Goal: Use online tool/utility: Utilize a website feature to perform a specific function

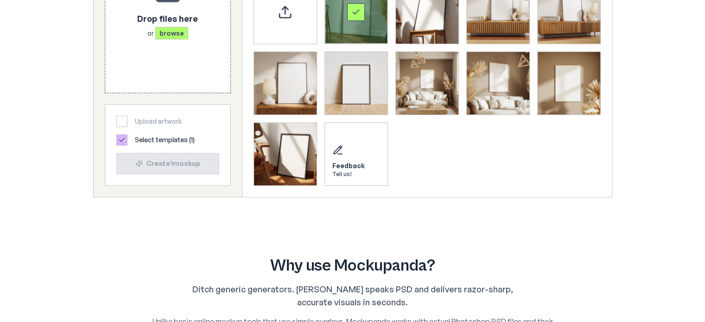
scroll to position [325, 0]
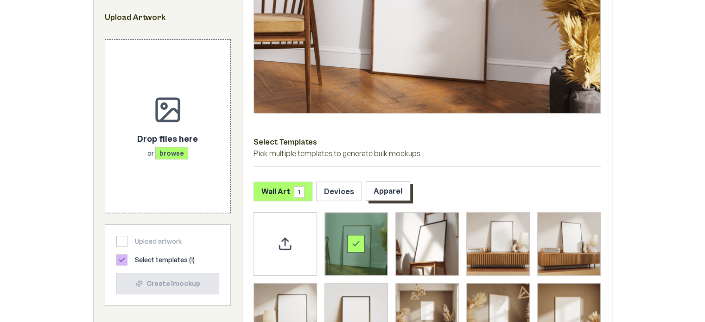
click at [368, 194] on button "Apparel" at bounding box center [388, 190] width 45 height 19
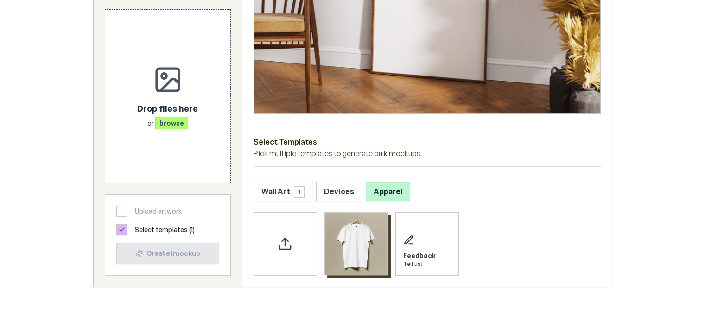
click at [366, 251] on img "Select template T-Shirt" at bounding box center [356, 243] width 63 height 63
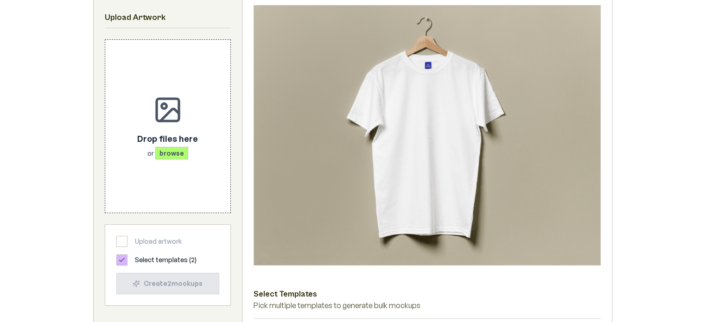
scroll to position [139, 0]
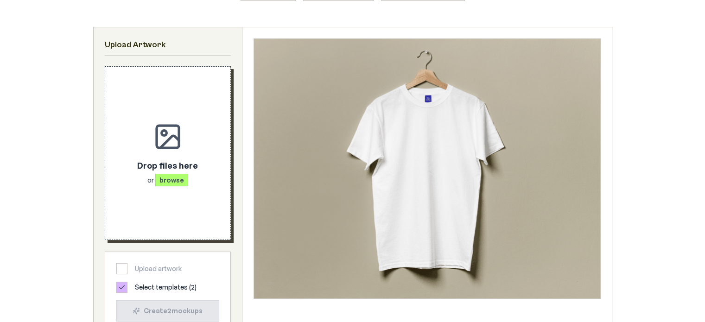
click at [152, 137] on div "Drop files here or browse" at bounding box center [168, 153] width 96 height 143
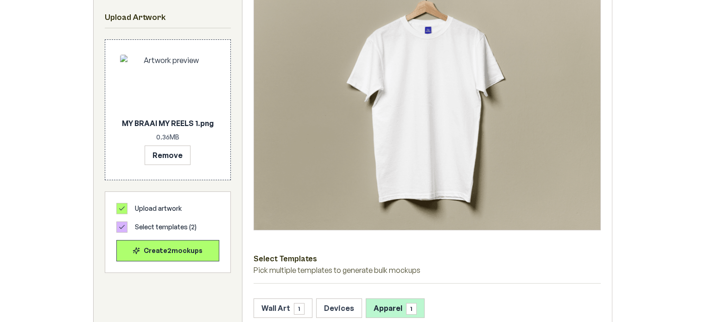
scroll to position [232, 0]
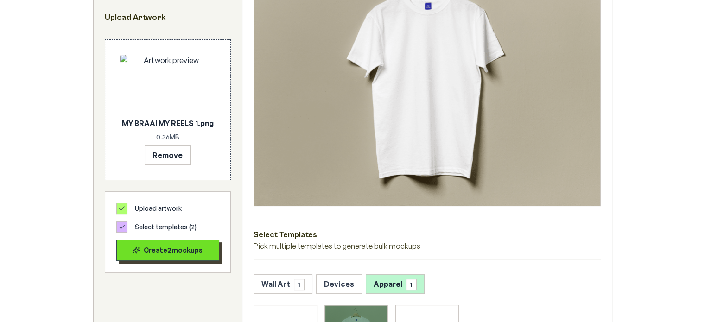
click at [190, 250] on div "Create 2 mockup s" at bounding box center [167, 250] width 87 height 9
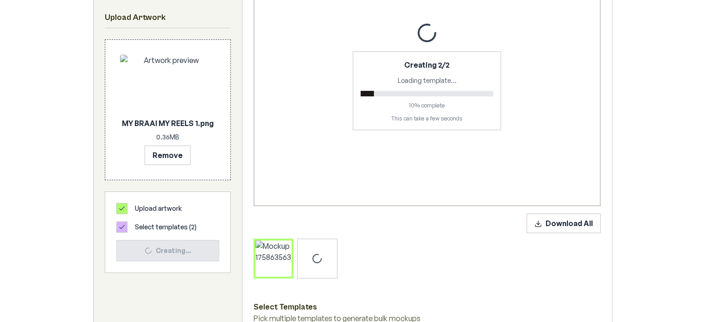
scroll to position [185, 0]
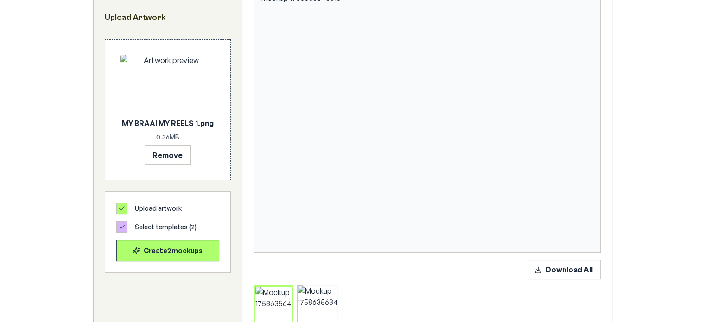
click at [454, 87] on img at bounding box center [427, 123] width 346 height 260
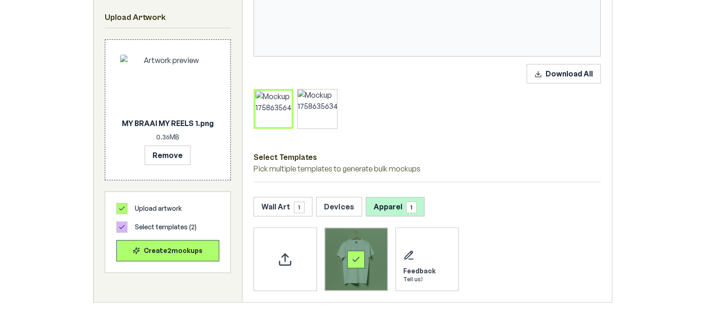
scroll to position [371, 0]
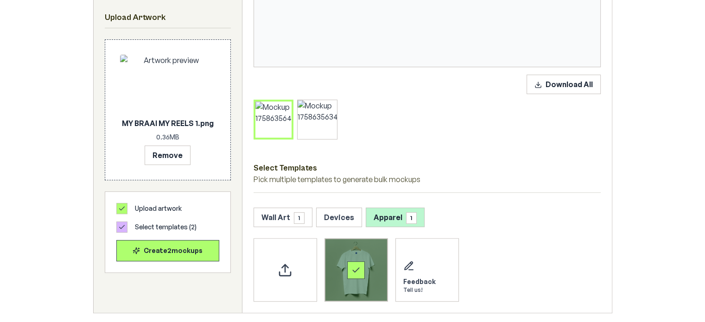
click at [382, 211] on button "Apparel 1" at bounding box center [395, 217] width 59 height 19
click at [370, 267] on div "Select template T-Shirt" at bounding box center [356, 270] width 63 height 63
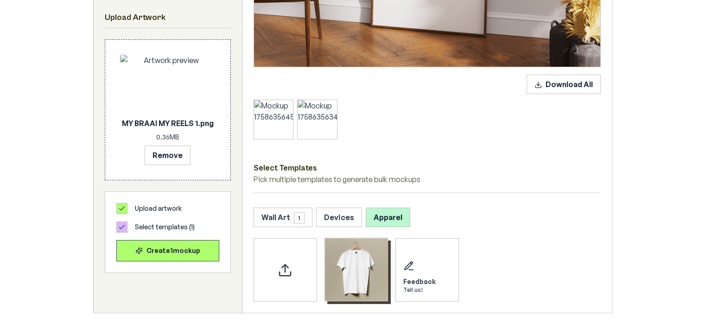
click at [370, 265] on img "Select template T-Shirt" at bounding box center [356, 269] width 63 height 63
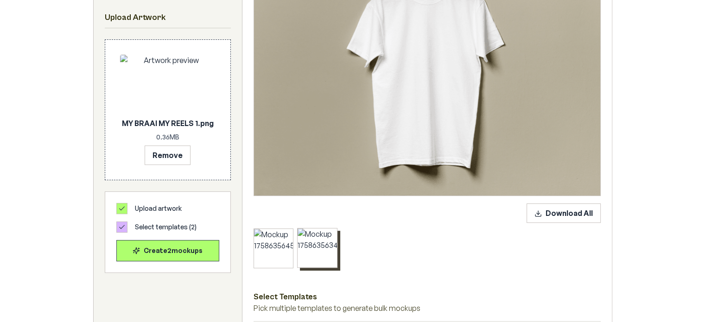
scroll to position [232, 0]
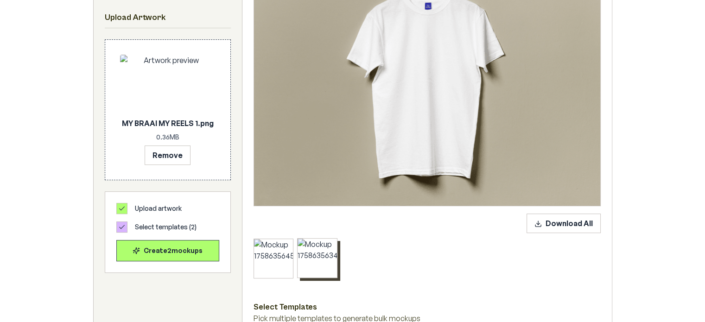
click at [320, 267] on div at bounding box center [317, 258] width 39 height 39
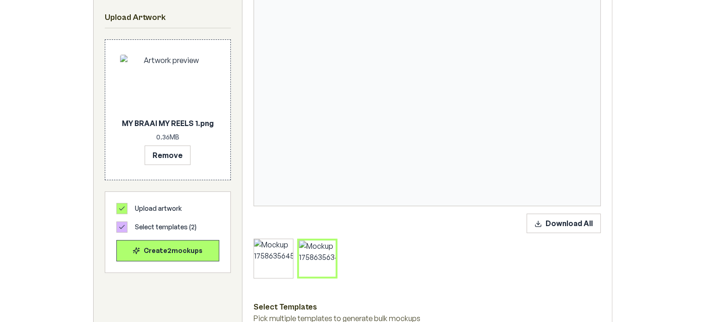
click at [428, 63] on img at bounding box center [427, 76] width 346 height 260
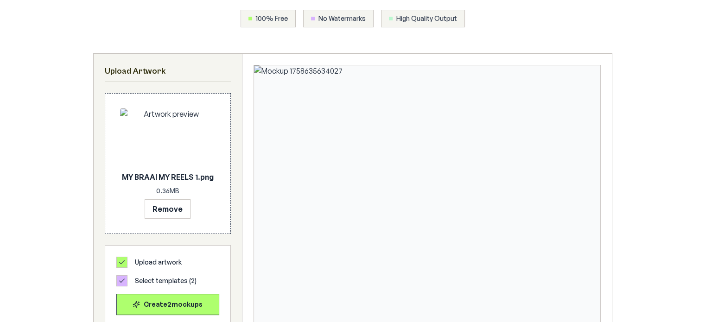
scroll to position [46, 0]
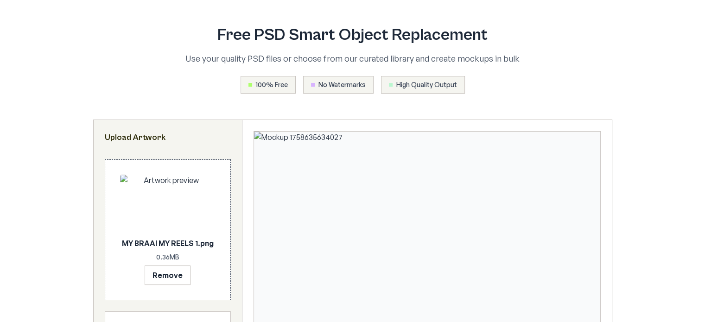
click at [165, 201] on img at bounding box center [168, 204] width 96 height 59
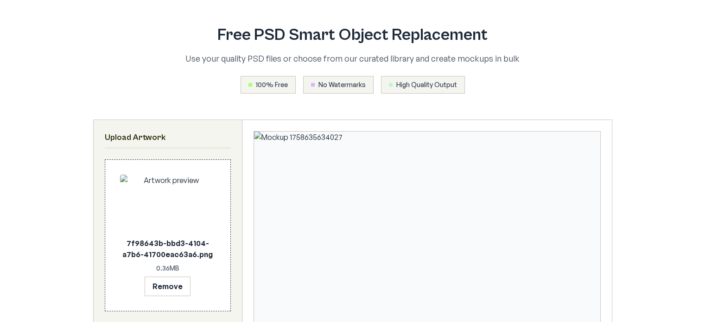
click at [175, 189] on img at bounding box center [168, 204] width 96 height 59
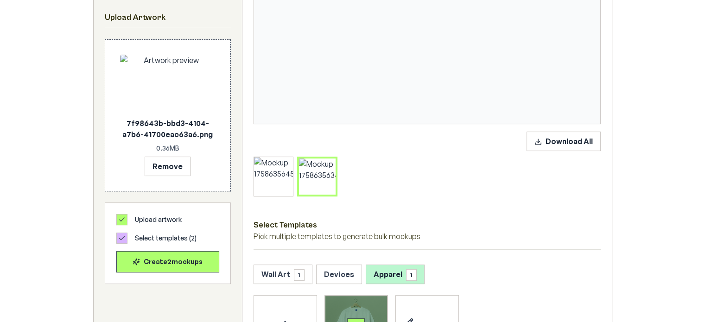
scroll to position [325, 0]
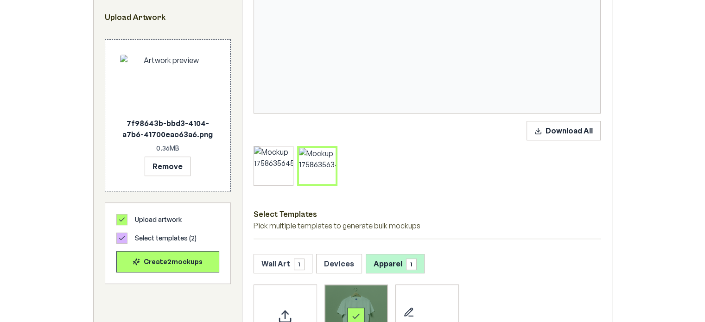
click at [333, 150] on icon at bounding box center [334, 150] width 6 height 6
